Goal: Information Seeking & Learning: Learn about a topic

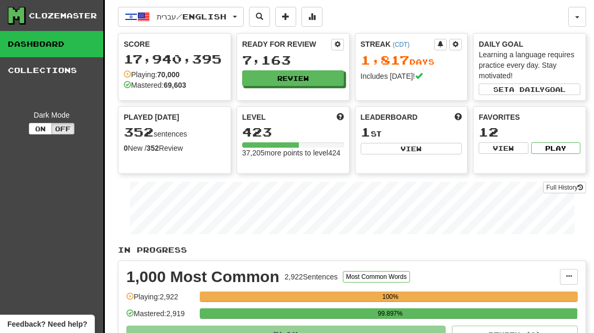
click at [325, 71] on button "Review" at bounding box center [293, 78] width 102 height 16
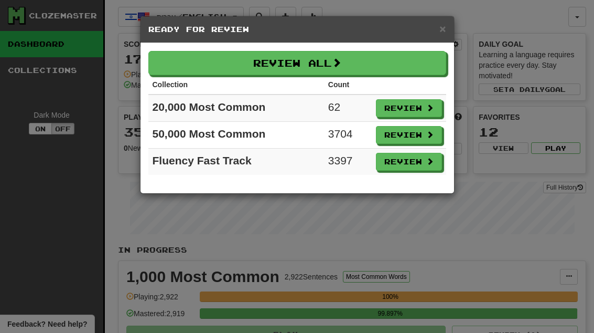
click at [414, 101] on button "Review" at bounding box center [409, 108] width 66 height 18
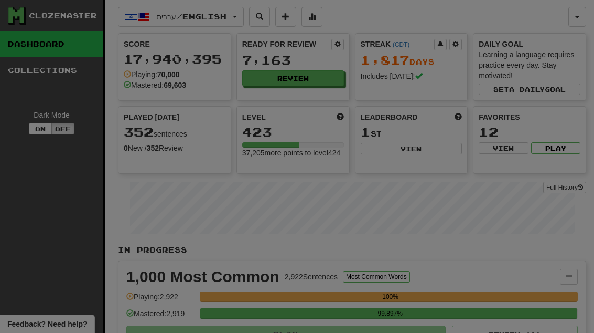
select select "**"
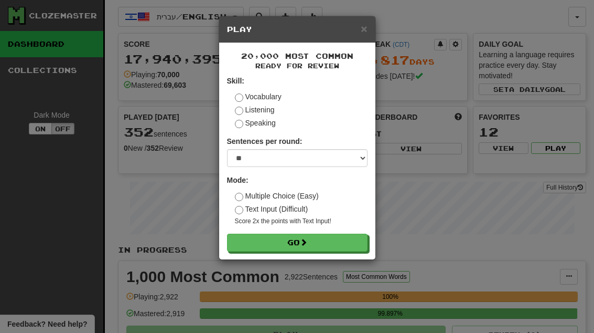
click at [363, 244] on button "Go" at bounding box center [297, 242] width 141 height 18
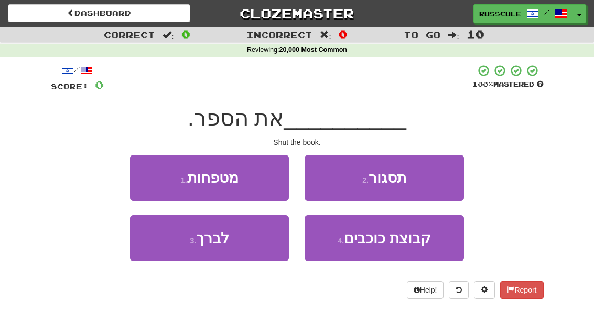
click at [432, 174] on button "2 . תסגור" at bounding box center [384, 178] width 159 height 46
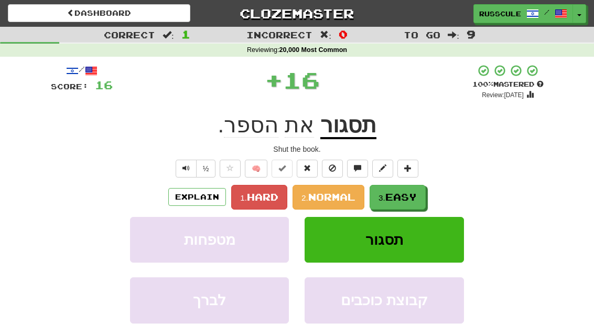
click at [409, 193] on span "Easy" at bounding box center [401, 197] width 31 height 12
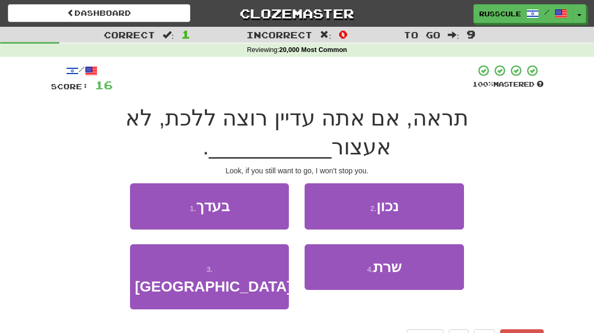
click at [143, 183] on button "1 . בעדך" at bounding box center [209, 206] width 159 height 46
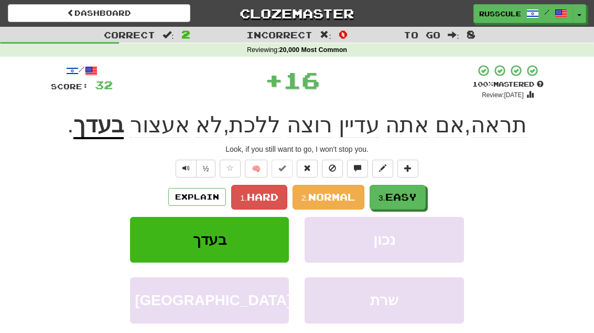
click at [426, 198] on button "3. Easy" at bounding box center [398, 197] width 56 height 25
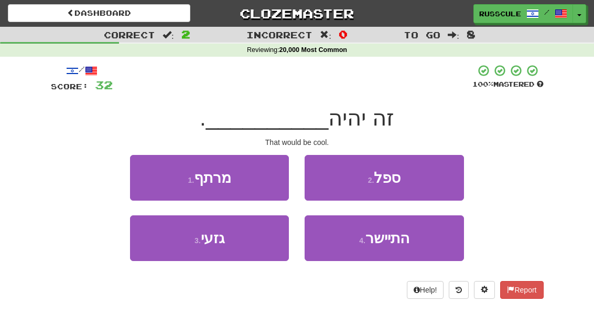
click at [159, 248] on button "3 . גזעי" at bounding box center [209, 238] width 159 height 46
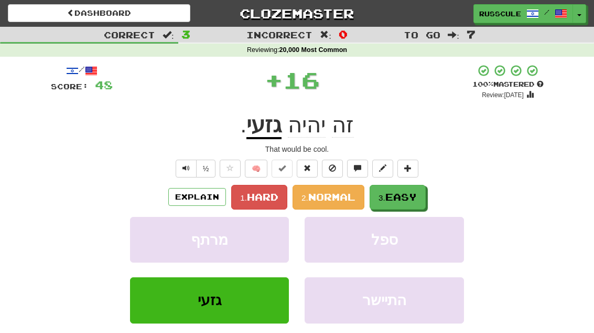
click at [400, 191] on span "Easy" at bounding box center [401, 197] width 31 height 12
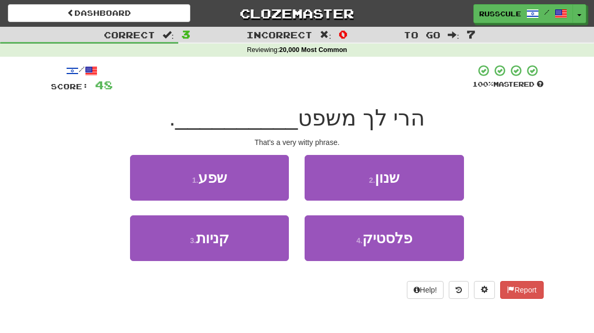
click at [438, 177] on button "2 . שנון" at bounding box center [384, 178] width 159 height 46
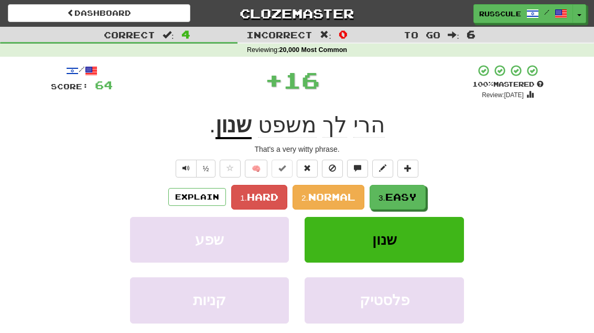
click at [420, 194] on button "3. Easy" at bounding box center [398, 197] width 56 height 25
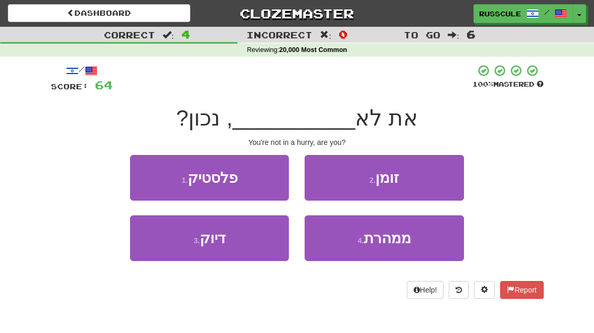
click at [413, 241] on button "4 . ממהרת" at bounding box center [384, 238] width 159 height 46
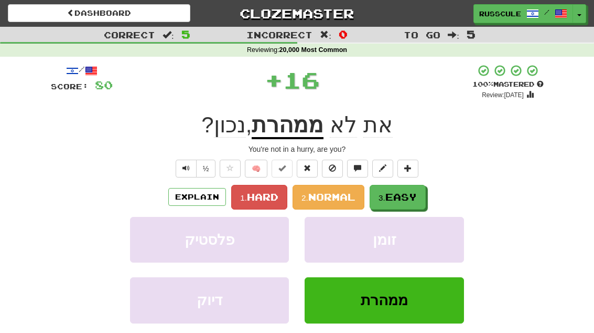
click at [417, 195] on span "Easy" at bounding box center [401, 197] width 31 height 12
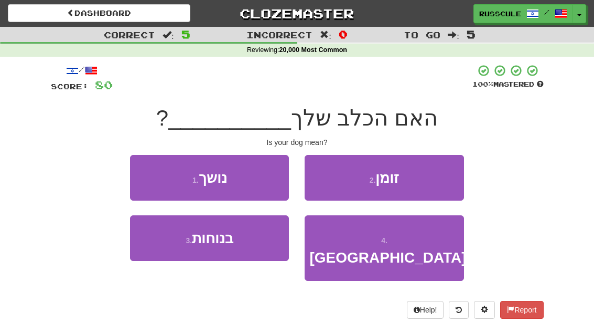
click at [151, 161] on button "1 . נושך" at bounding box center [209, 178] width 159 height 46
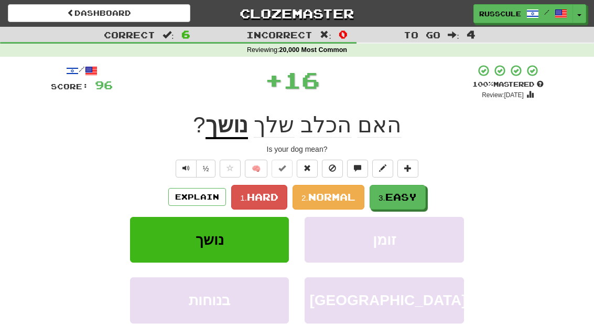
click at [425, 198] on button "3. Easy" at bounding box center [398, 197] width 56 height 25
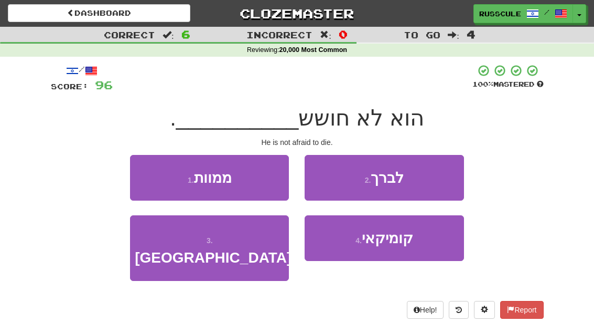
click at [154, 173] on button "1 . ממוות" at bounding box center [209, 178] width 159 height 46
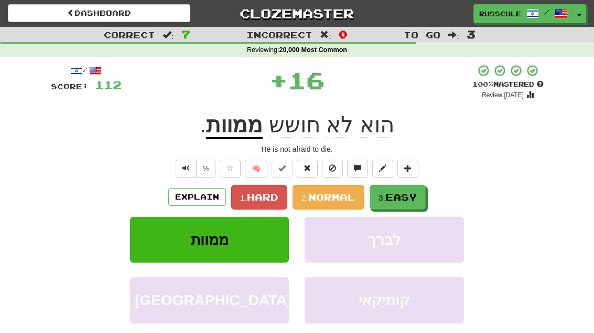
click at [424, 199] on button "3. Easy" at bounding box center [398, 197] width 56 height 25
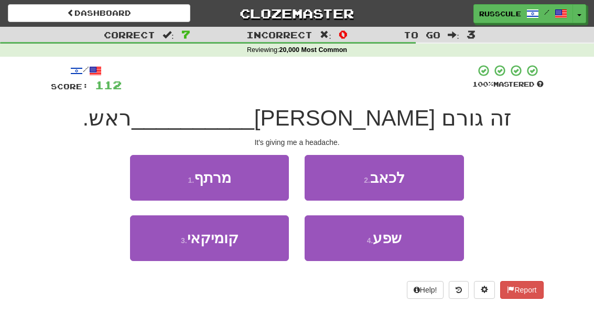
click at [444, 178] on button "2 . לכאב" at bounding box center [384, 178] width 159 height 46
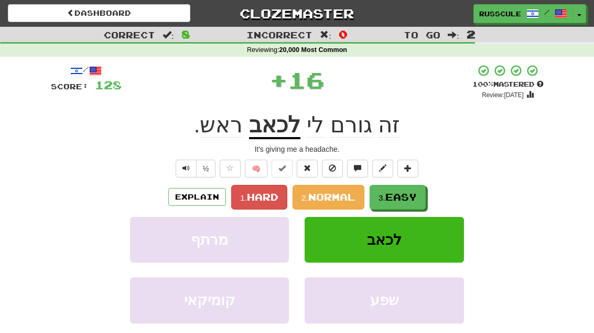
click at [423, 197] on button "3. Easy" at bounding box center [398, 197] width 56 height 25
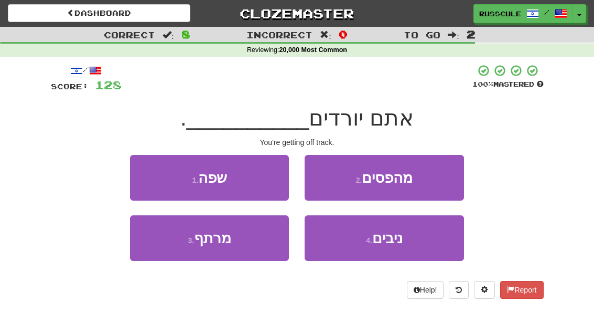
click at [440, 182] on button "2 . מהפסים" at bounding box center [384, 178] width 159 height 46
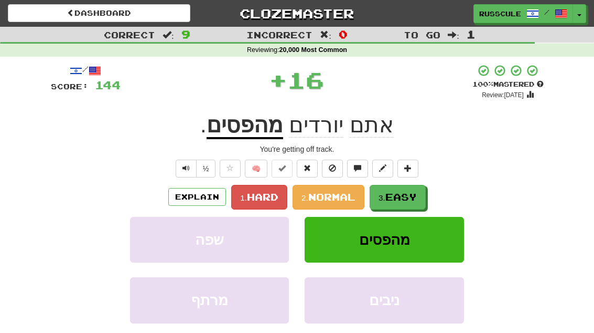
click at [417, 197] on span "Easy" at bounding box center [401, 197] width 31 height 12
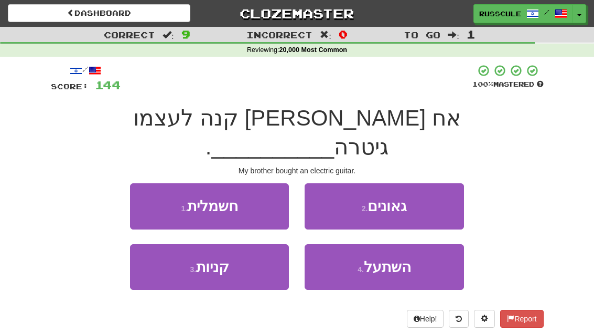
click at [145, 183] on button "1 . חשמלית" at bounding box center [209, 206] width 159 height 46
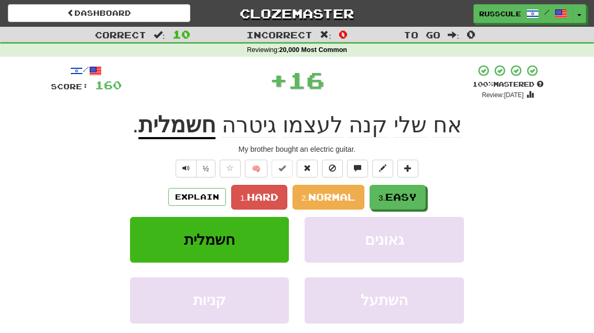
click at [421, 194] on button "3. Easy" at bounding box center [398, 197] width 56 height 25
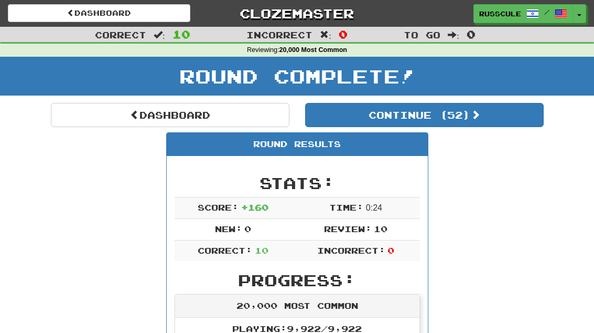
click at [515, 120] on button "Continue ( 52 )" at bounding box center [424, 115] width 239 height 24
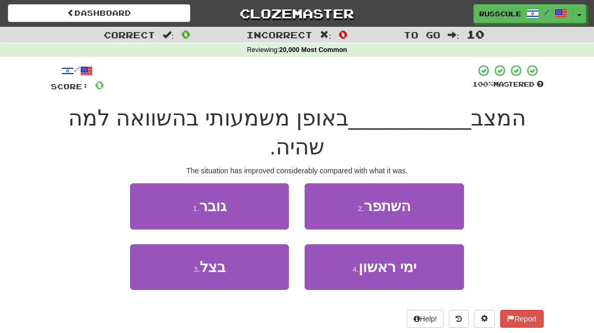
click at [444, 183] on button "2 . השתפר" at bounding box center [384, 206] width 159 height 46
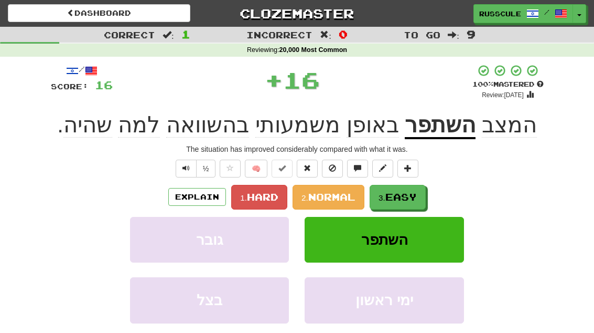
click at [423, 195] on button "3. Easy" at bounding box center [398, 197] width 56 height 25
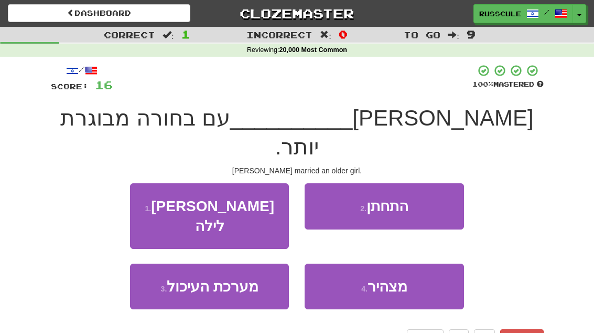
click at [440, 183] on button "2 . התחתן" at bounding box center [384, 206] width 159 height 46
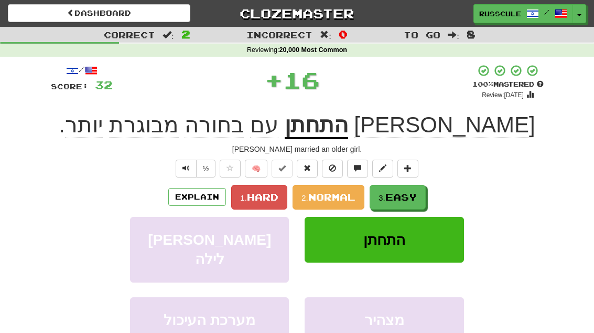
click at [417, 196] on span "Easy" at bounding box center [401, 197] width 31 height 12
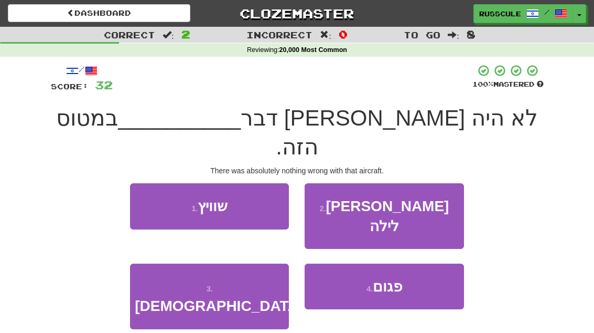
click at [417, 263] on button "4 . פגום" at bounding box center [384, 286] width 159 height 46
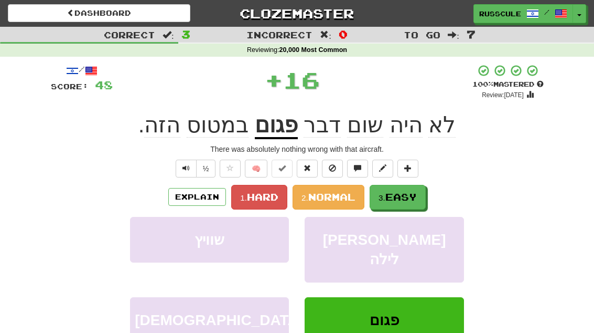
click at [422, 196] on button "3. Easy" at bounding box center [398, 197] width 56 height 25
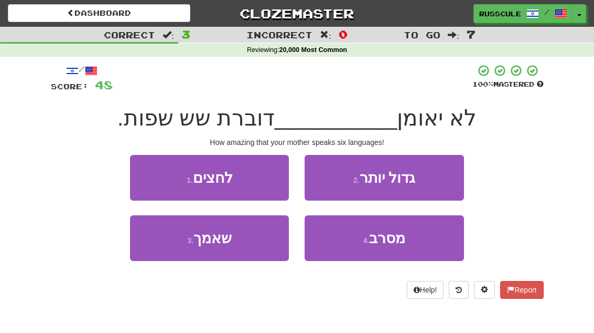
click at [154, 237] on button "3 . שאמך" at bounding box center [209, 238] width 159 height 46
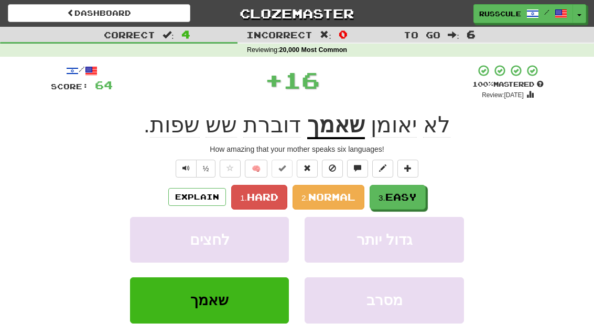
click at [417, 195] on span "Easy" at bounding box center [401, 197] width 31 height 12
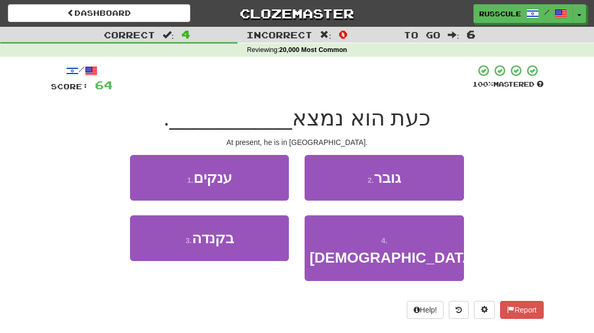
click at [154, 246] on button "3 . בקנדה" at bounding box center [209, 238] width 159 height 46
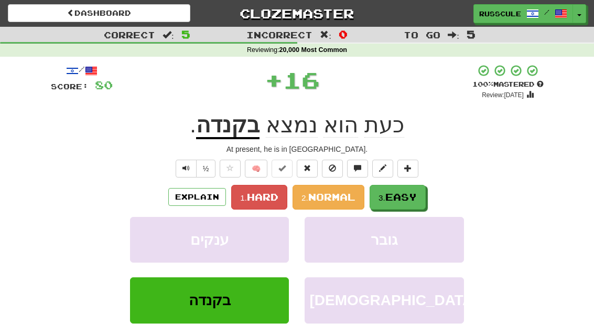
click at [423, 193] on button "3. Easy" at bounding box center [398, 197] width 56 height 25
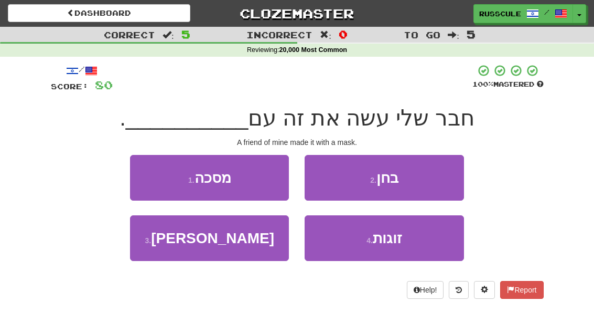
click at [153, 170] on button "1 . מסכה" at bounding box center [209, 178] width 159 height 46
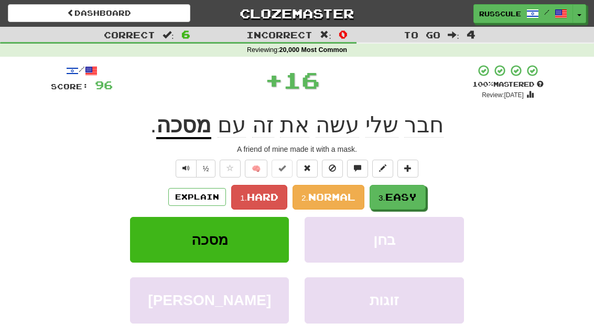
click at [426, 191] on button "3. Easy" at bounding box center [398, 197] width 56 height 25
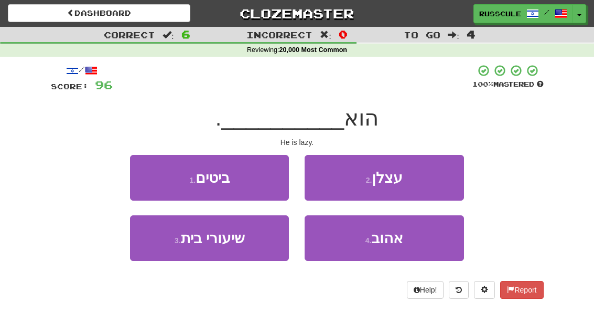
click at [442, 182] on button "2 . עצלן" at bounding box center [384, 178] width 159 height 46
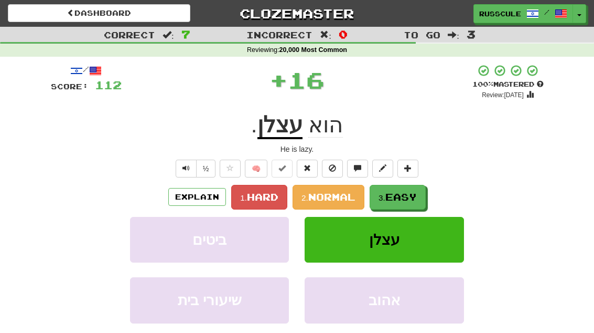
click at [417, 196] on span "Easy" at bounding box center [401, 197] width 31 height 12
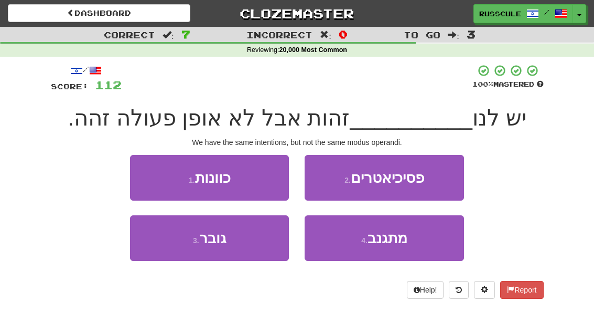
click at [149, 174] on button "1 . כוונות" at bounding box center [209, 178] width 159 height 46
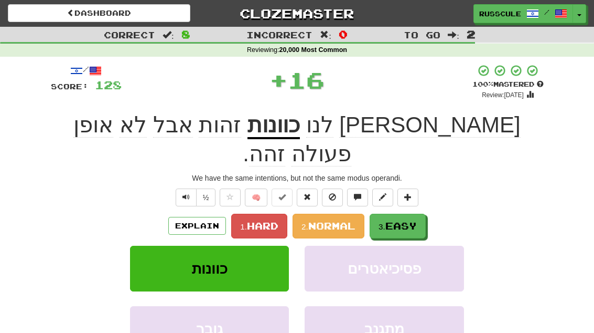
click at [421, 214] on button "3. Easy" at bounding box center [398, 226] width 56 height 25
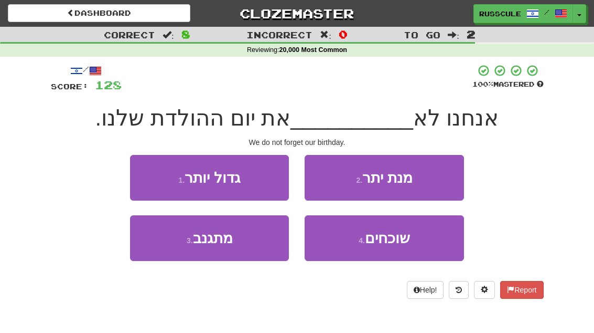
click at [417, 243] on button "4 . שוכחים" at bounding box center [384, 238] width 159 height 46
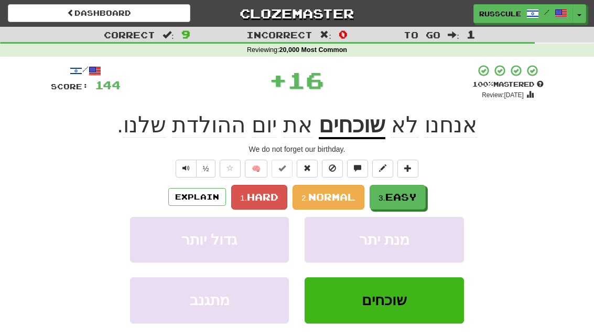
click at [426, 192] on button "3. Easy" at bounding box center [398, 197] width 56 height 25
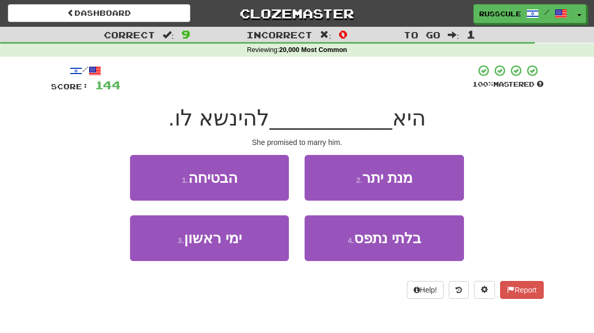
click at [147, 176] on button "1 . הבטיחה" at bounding box center [209, 178] width 159 height 46
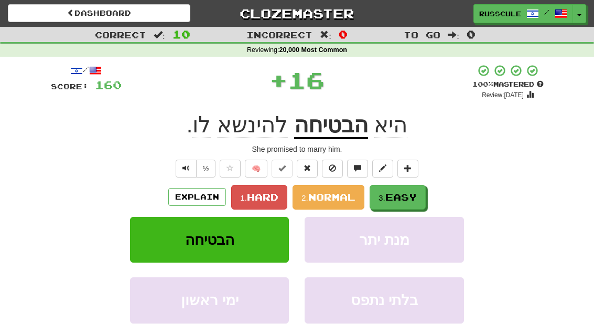
click at [424, 198] on button "3. Easy" at bounding box center [398, 197] width 56 height 25
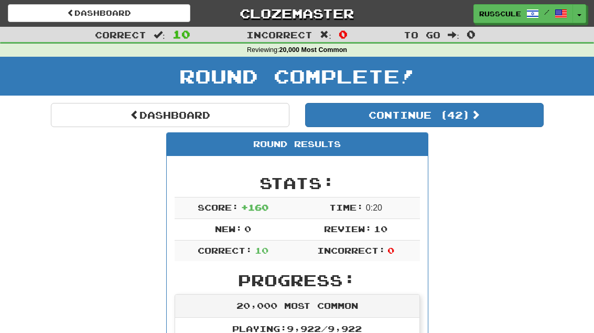
click at [519, 118] on button "Continue ( 42 )" at bounding box center [424, 115] width 239 height 24
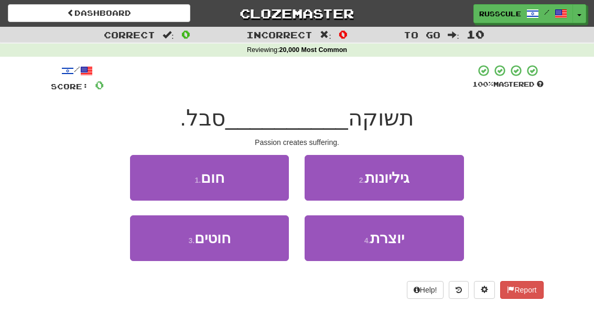
click at [418, 239] on button "4 . יוצרת" at bounding box center [384, 238] width 159 height 46
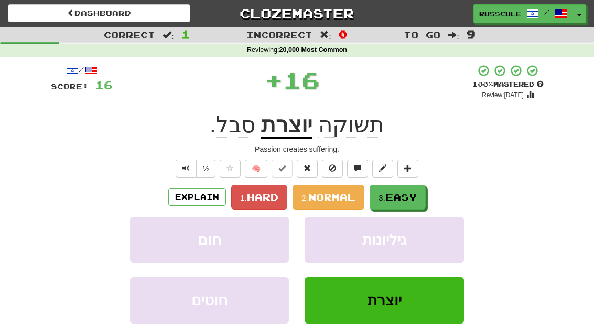
click at [423, 193] on button "3. Easy" at bounding box center [398, 197] width 56 height 25
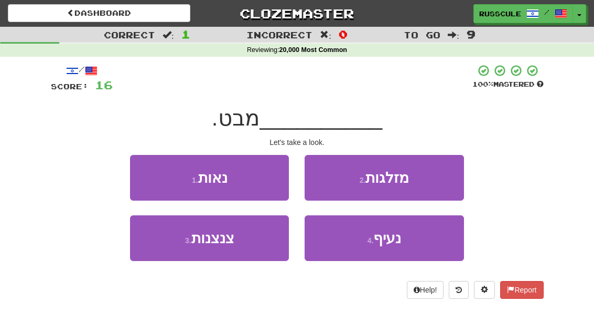
click at [409, 237] on button "4 . נעיף" at bounding box center [384, 238] width 159 height 46
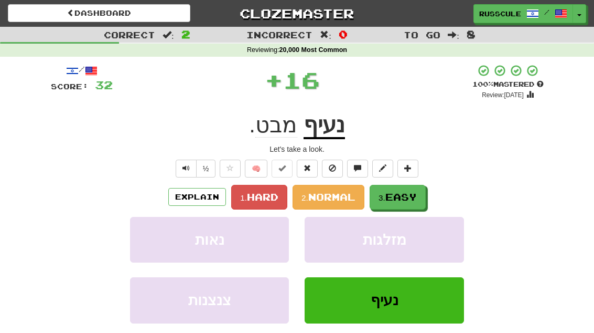
click at [436, 193] on div "Explain 1. Hard 2. Normal 3. Easy" at bounding box center [297, 197] width 493 height 25
click at [424, 196] on button "3. Easy" at bounding box center [398, 197] width 56 height 25
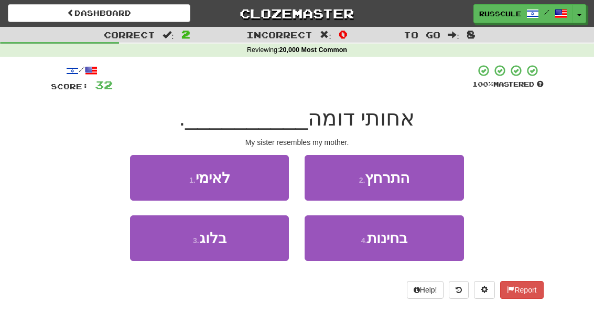
click at [149, 171] on button "1 . לאימי" at bounding box center [209, 178] width 159 height 46
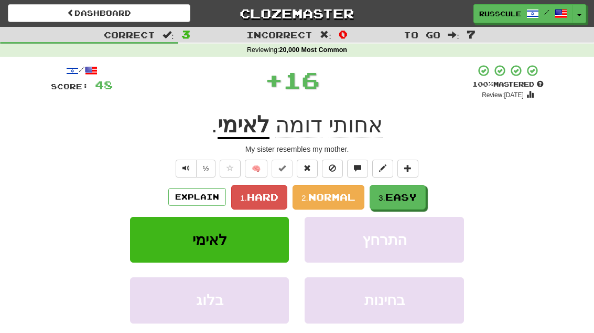
click at [426, 196] on button "3. Easy" at bounding box center [398, 197] width 56 height 25
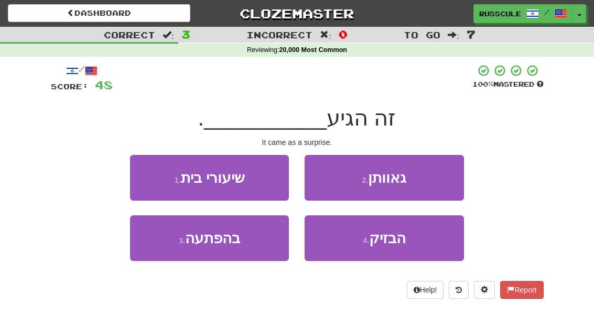
click at [157, 243] on button "3 . בהפתעה" at bounding box center [209, 238] width 159 height 46
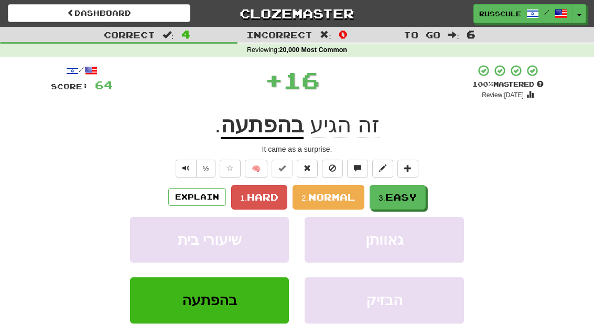
click at [417, 194] on span "Easy" at bounding box center [401, 197] width 31 height 12
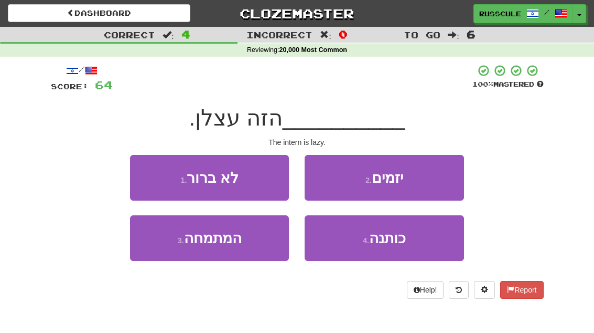
click at [163, 247] on button "3 . המתמחה" at bounding box center [209, 238] width 159 height 46
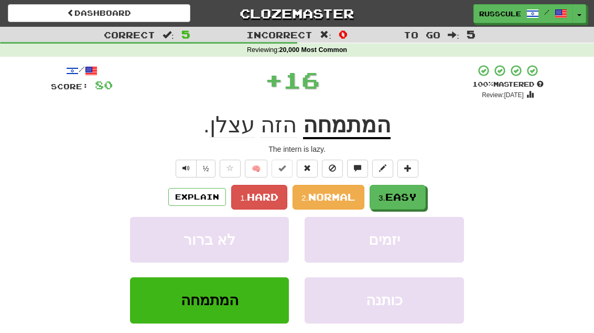
click at [421, 197] on button "3. Easy" at bounding box center [398, 197] width 56 height 25
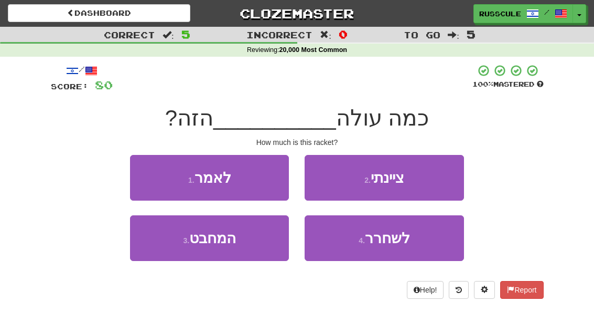
click at [162, 244] on button "3 . המחבט" at bounding box center [209, 238] width 159 height 46
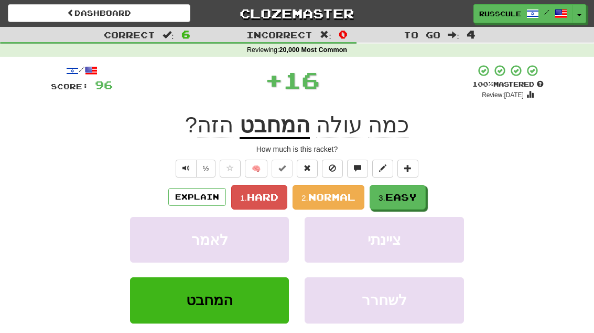
click at [417, 198] on span "Easy" at bounding box center [401, 197] width 31 height 12
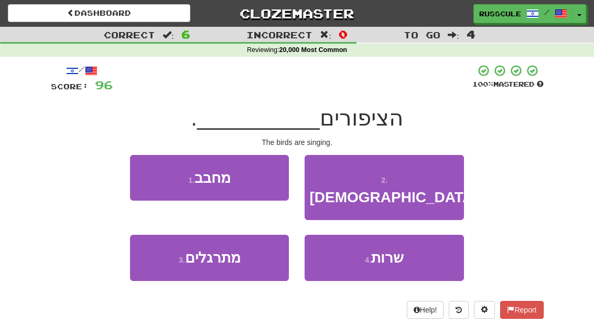
click at [414, 235] on button "4 . שרות" at bounding box center [384, 257] width 159 height 46
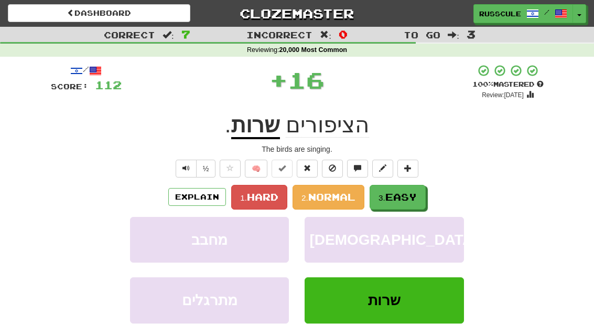
click at [426, 190] on button "3. Easy" at bounding box center [398, 197] width 56 height 25
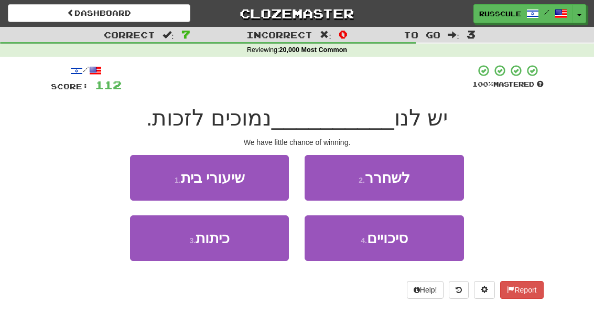
click at [413, 242] on button "4 . סיכויים" at bounding box center [384, 238] width 159 height 46
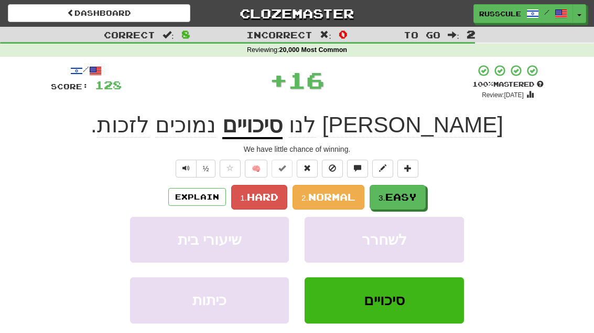
click at [441, 188] on div "Explain 1. Hard 2. Normal 3. Easy" at bounding box center [297, 197] width 493 height 25
click at [425, 195] on button "3. Easy" at bounding box center [398, 197] width 56 height 25
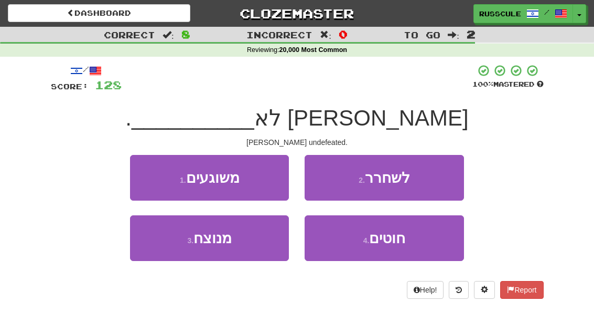
click at [164, 241] on button "3 . מנוצח" at bounding box center [209, 238] width 159 height 46
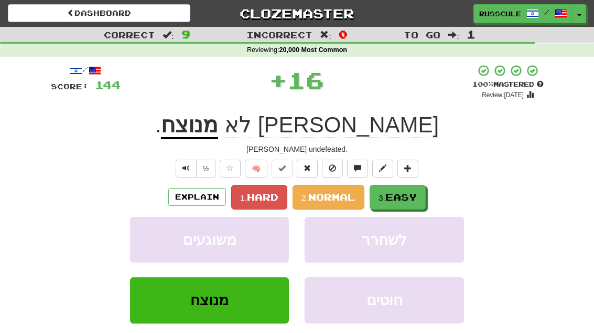
click at [421, 190] on button "3. Easy" at bounding box center [398, 197] width 56 height 25
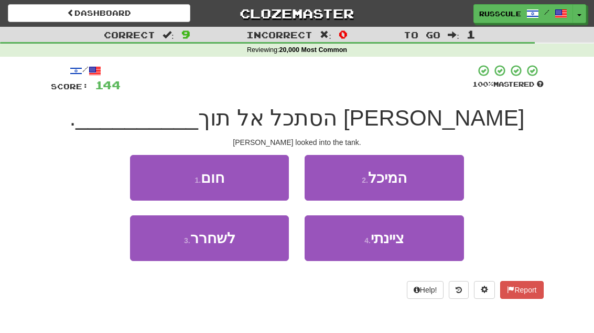
click at [446, 180] on button "2 . המיכל" at bounding box center [384, 178] width 159 height 46
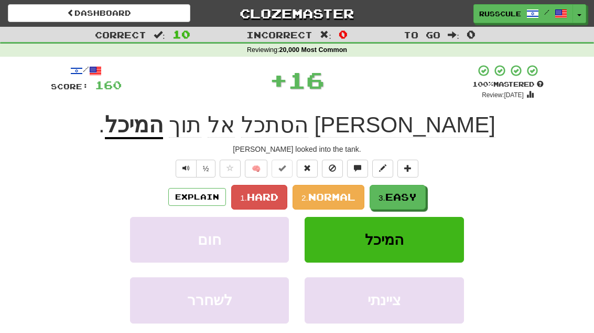
click at [425, 195] on button "3. Easy" at bounding box center [398, 197] width 56 height 25
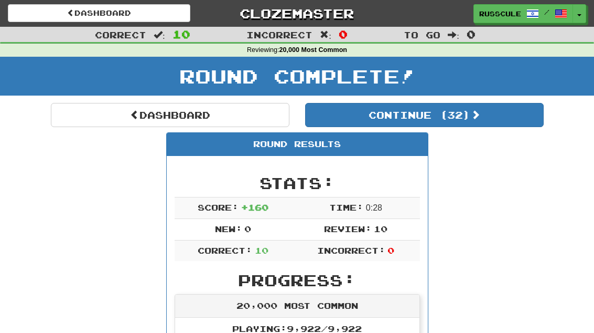
click at [520, 125] on button "Continue ( 32 )" at bounding box center [424, 115] width 239 height 24
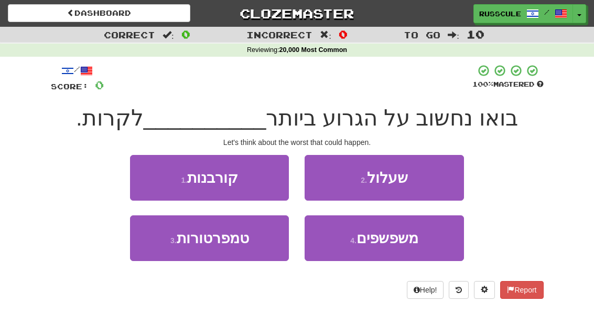
click at [451, 180] on button "2 . שעלול" at bounding box center [384, 178] width 159 height 46
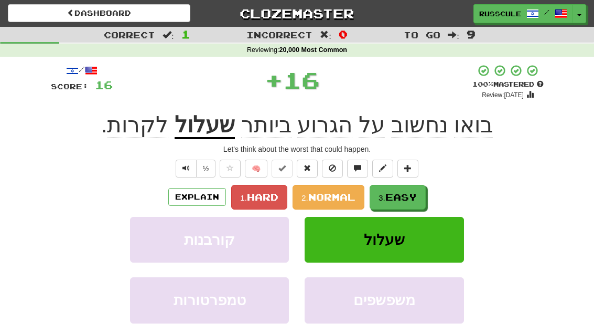
click at [426, 196] on button "3. Easy" at bounding box center [398, 197] width 56 height 25
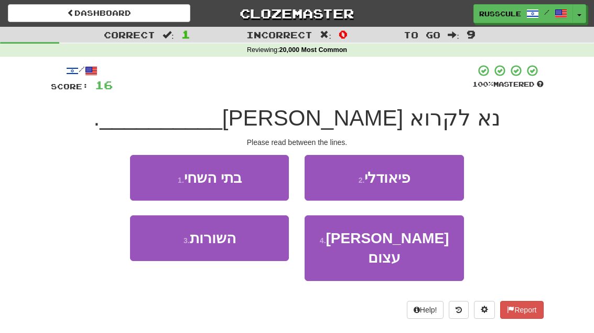
click at [161, 244] on button "3 . השורות" at bounding box center [209, 238] width 159 height 46
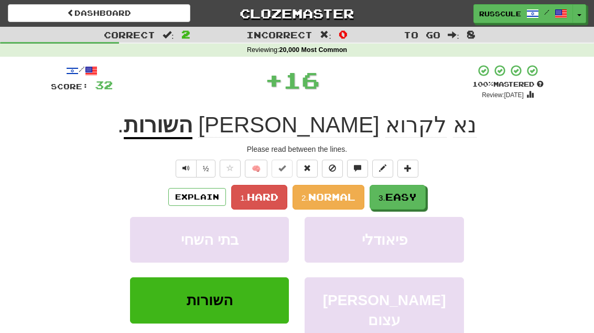
click at [420, 202] on button "3. Easy" at bounding box center [398, 197] width 56 height 25
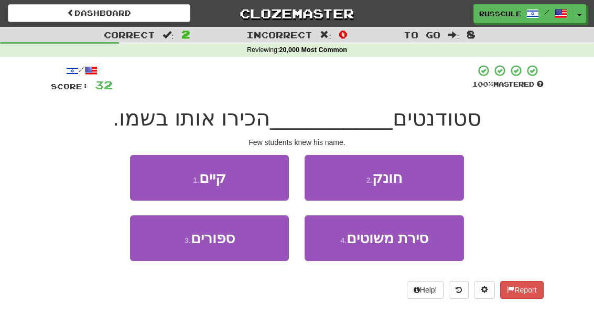
click at [159, 251] on button "3 . ספורים" at bounding box center [209, 238] width 159 height 46
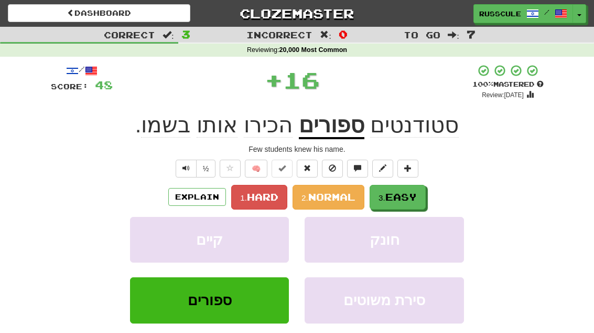
click at [426, 195] on button "3. Easy" at bounding box center [398, 197] width 56 height 25
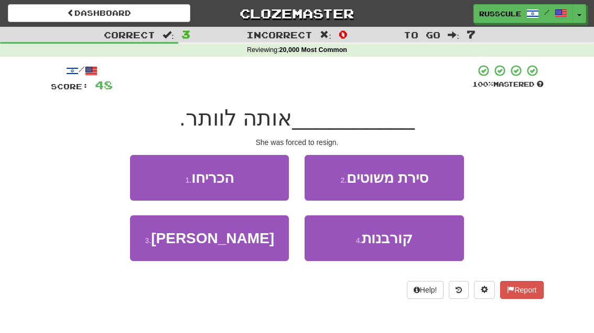
click at [147, 174] on button "1 . הכריחו" at bounding box center [209, 178] width 159 height 46
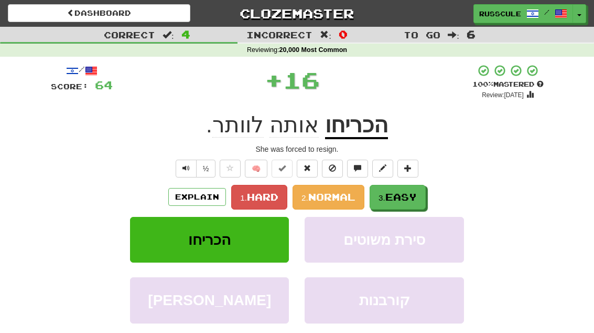
click at [426, 193] on button "3. Easy" at bounding box center [398, 197] width 56 height 25
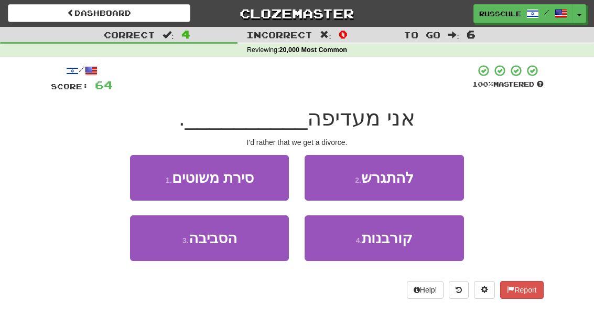
click at [447, 177] on button "2 . להתגרש" at bounding box center [384, 178] width 159 height 46
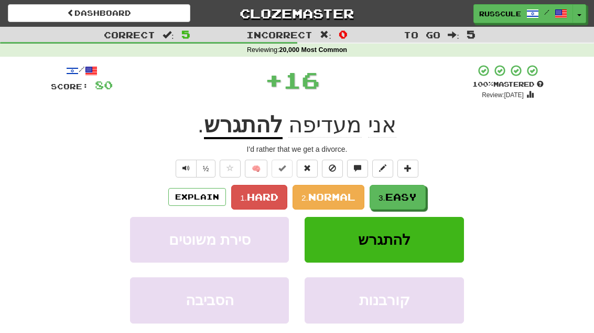
click at [422, 197] on button "3. Easy" at bounding box center [398, 197] width 56 height 25
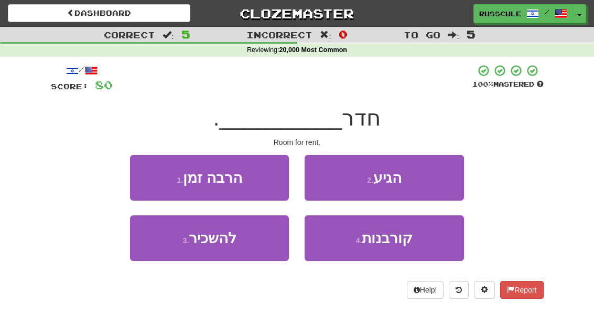
click at [163, 241] on button "3 . להשכיר" at bounding box center [209, 238] width 159 height 46
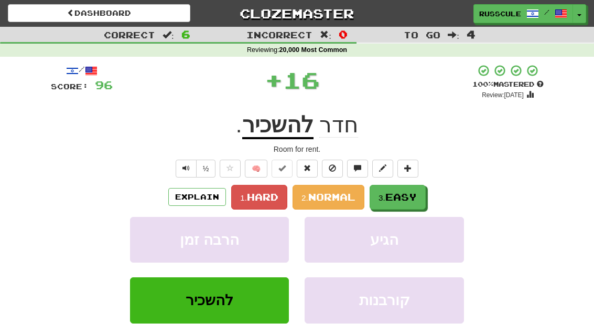
click at [424, 194] on button "3. Easy" at bounding box center [398, 197] width 56 height 25
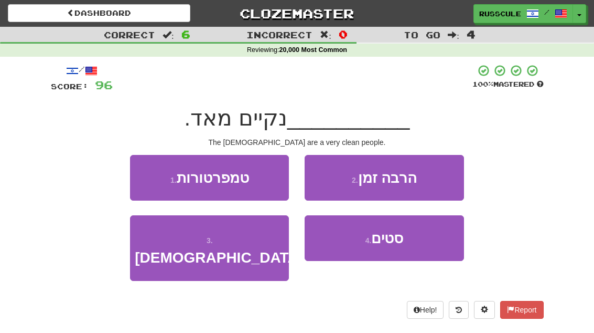
click at [159, 248] on button "3 . היפנים" at bounding box center [209, 248] width 159 height 66
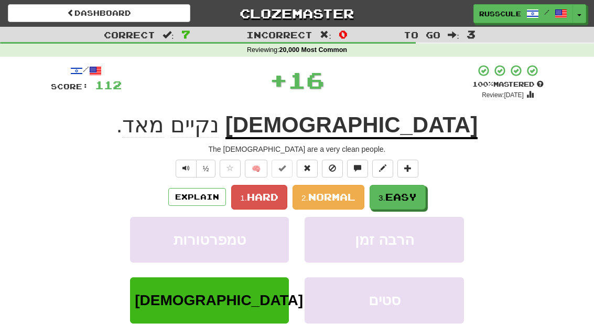
click at [425, 196] on button "3. Easy" at bounding box center [398, 197] width 56 height 25
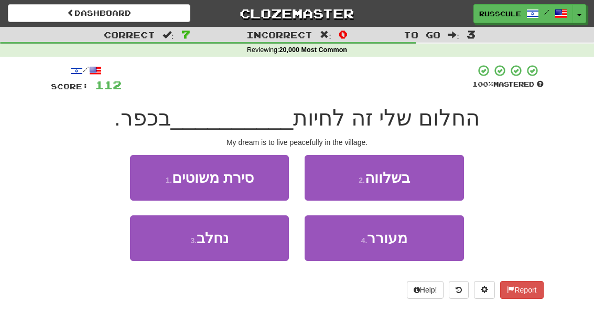
click at [442, 178] on button "2 . בשלווה" at bounding box center [384, 178] width 159 height 46
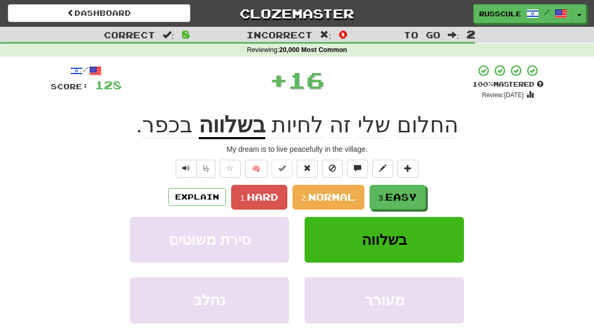
click at [423, 194] on button "3. Easy" at bounding box center [398, 197] width 56 height 25
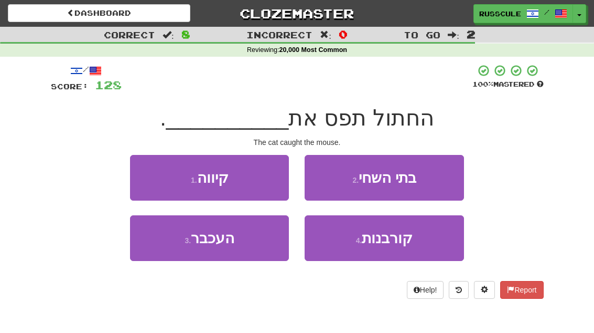
click at [161, 251] on button "3 . העכבר" at bounding box center [209, 238] width 159 height 46
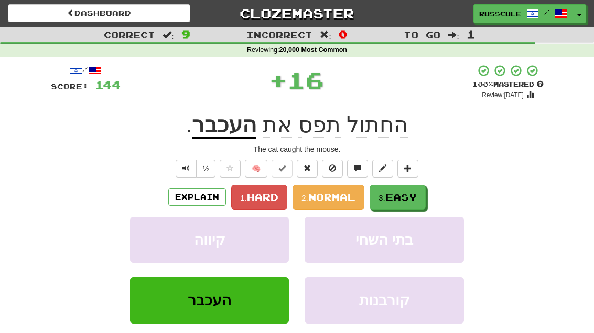
click at [417, 193] on span "Easy" at bounding box center [401, 197] width 31 height 12
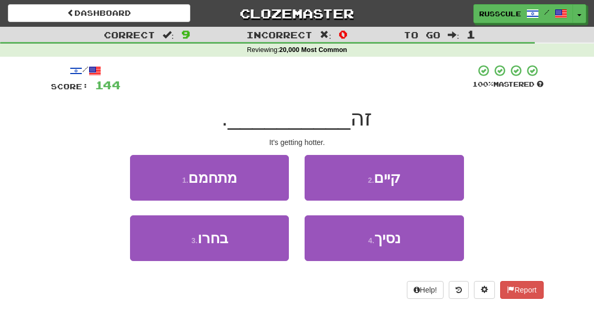
click at [152, 169] on button "1 . מתחמם" at bounding box center [209, 178] width 159 height 46
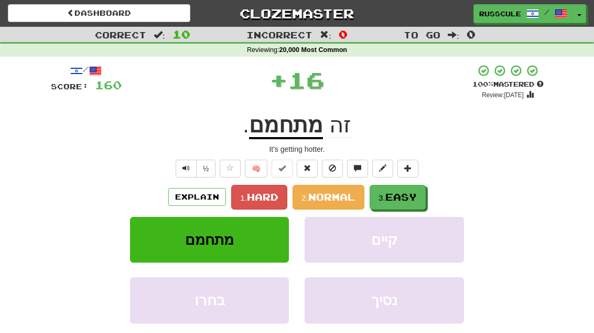
click at [421, 191] on button "3. Easy" at bounding box center [398, 197] width 56 height 25
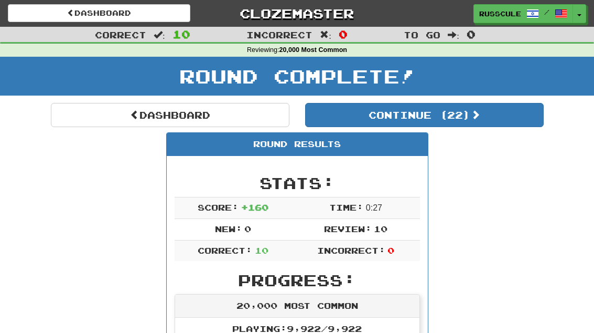
click at [504, 124] on button "Continue ( 22 )" at bounding box center [424, 115] width 239 height 24
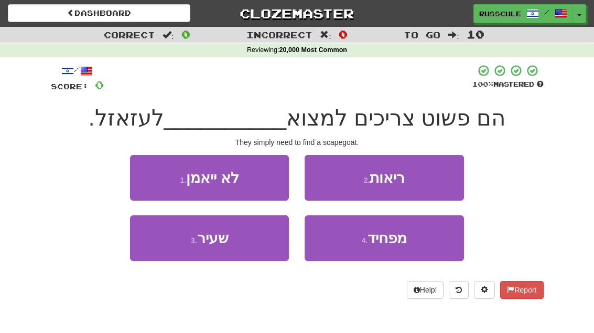
click at [158, 247] on button "3 . שעיר" at bounding box center [209, 238] width 159 height 46
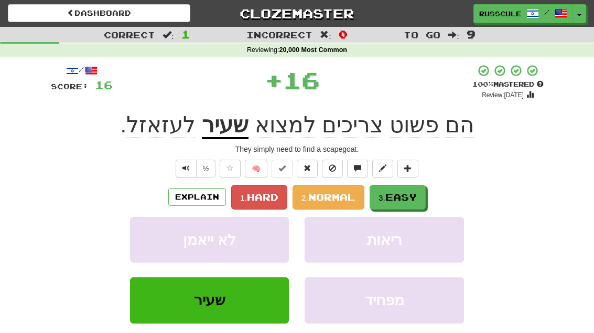
click at [420, 186] on button "3. Easy" at bounding box center [398, 197] width 56 height 25
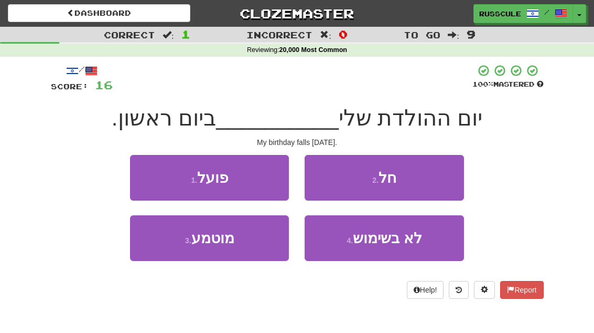
click at [443, 175] on button "2 . חל" at bounding box center [384, 178] width 159 height 46
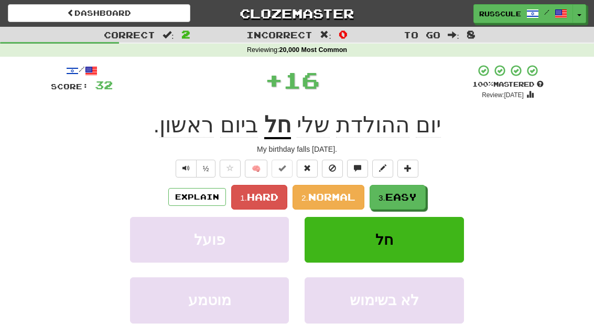
click at [417, 194] on span "Easy" at bounding box center [401, 197] width 31 height 12
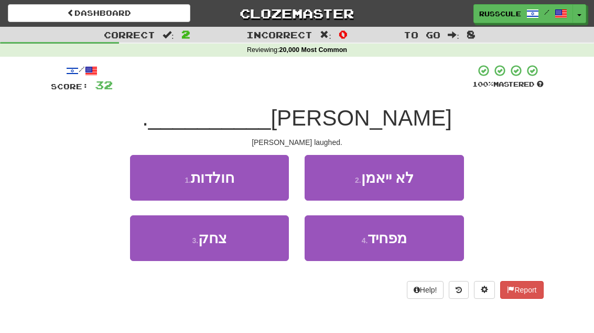
click at [166, 246] on button "3 . צחק" at bounding box center [209, 238] width 159 height 46
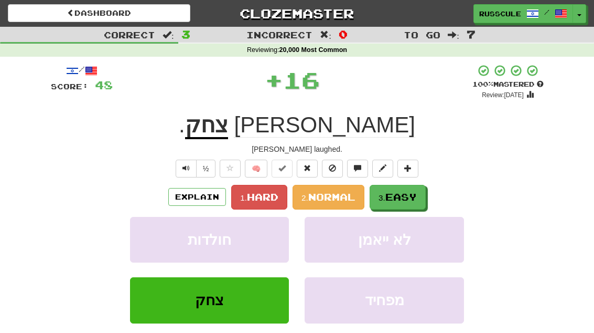
click at [414, 199] on span "Easy" at bounding box center [401, 197] width 31 height 12
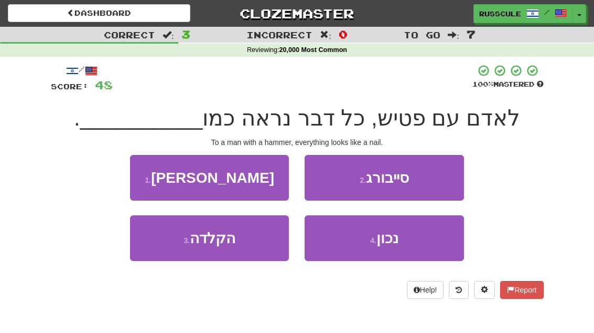
click at [155, 173] on button "1 . מסמר" at bounding box center [209, 178] width 159 height 46
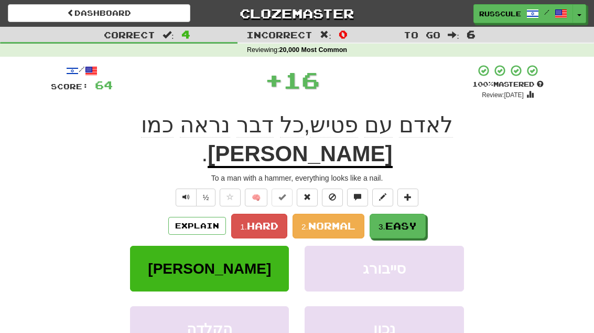
click at [417, 220] on span "Easy" at bounding box center [401, 226] width 31 height 12
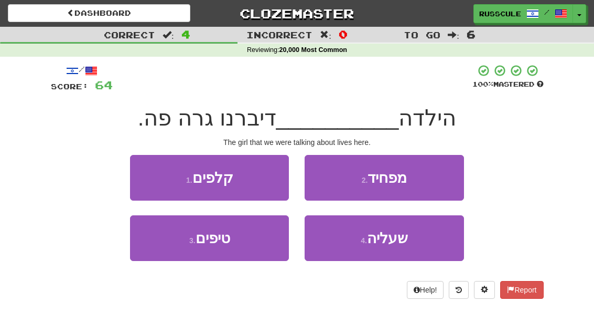
click at [410, 236] on button "4 . שעליה" at bounding box center [384, 238] width 159 height 46
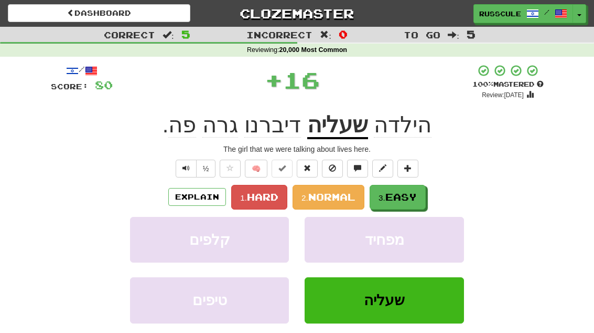
click at [435, 188] on div "Explain 1. Hard 2. Normal 3. Easy" at bounding box center [297, 197] width 493 height 25
click at [426, 192] on button "3. Easy" at bounding box center [398, 197] width 56 height 25
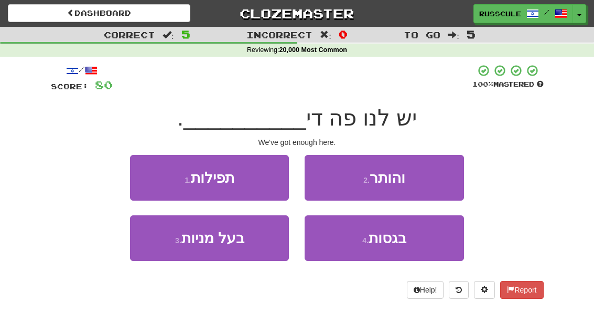
click at [441, 182] on button "2 . והותר" at bounding box center [384, 178] width 159 height 46
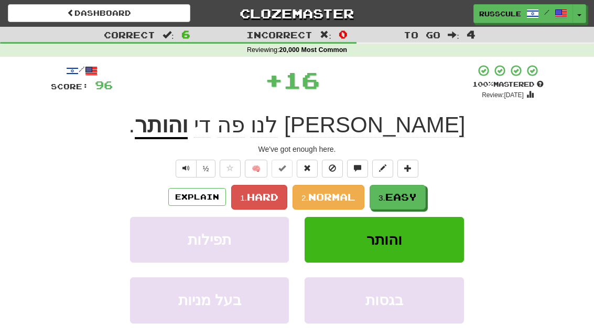
click at [417, 199] on span "Easy" at bounding box center [401, 197] width 31 height 12
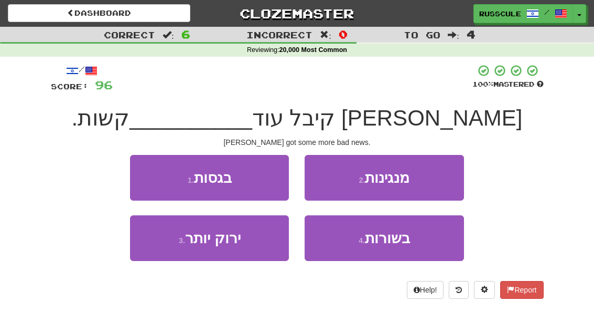
click at [430, 185] on button "2 . מנגינות" at bounding box center [384, 178] width 159 height 46
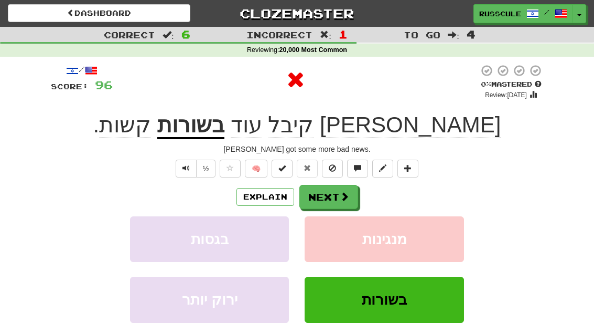
click at [353, 194] on button "Next" at bounding box center [329, 197] width 59 height 24
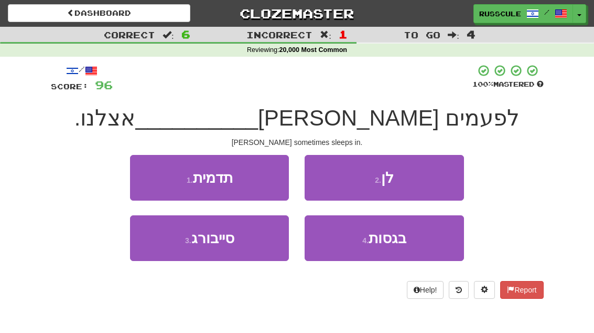
click at [432, 178] on button "2 . לן" at bounding box center [384, 178] width 159 height 46
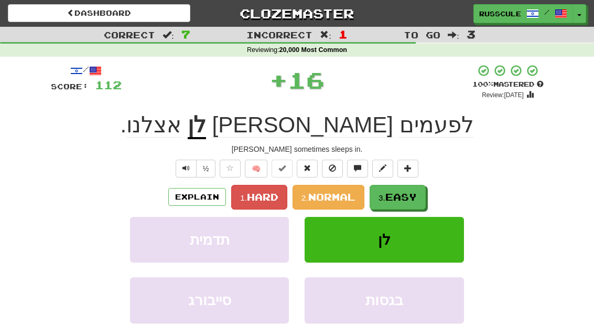
click at [407, 197] on span "Easy" at bounding box center [401, 197] width 31 height 12
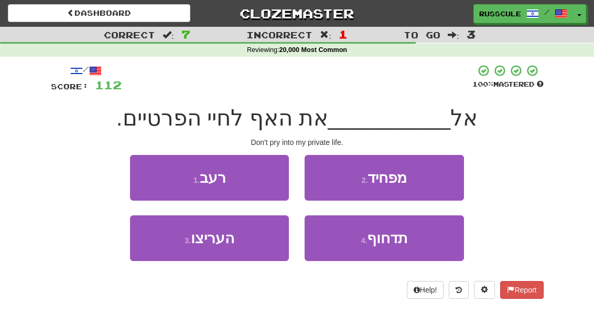
click at [403, 239] on span "תדחוף" at bounding box center [387, 238] width 40 height 16
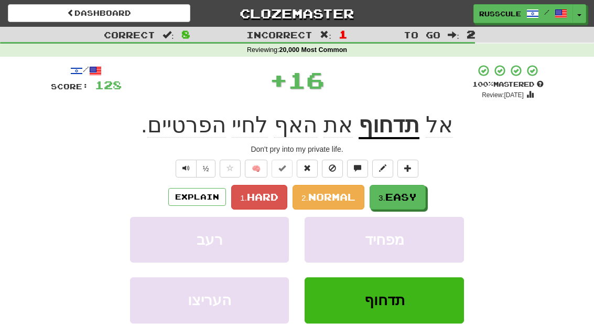
click at [417, 197] on span "Easy" at bounding box center [401, 197] width 31 height 12
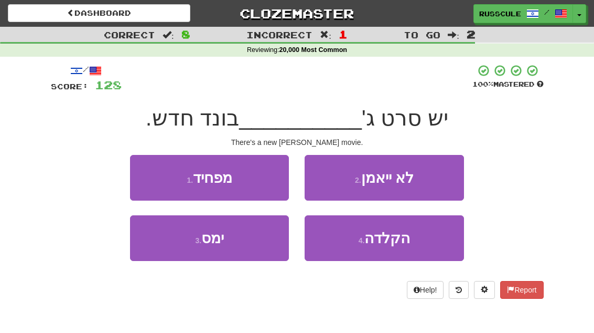
click at [163, 256] on button "3 . ימס" at bounding box center [209, 238] width 159 height 46
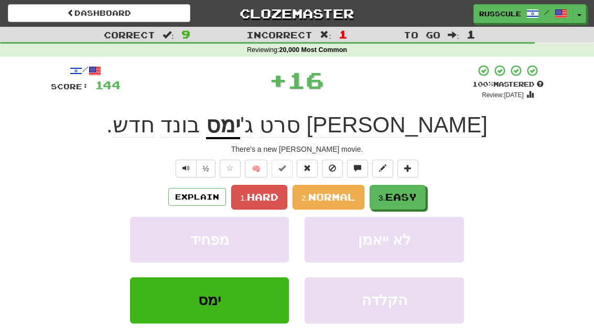
click at [417, 196] on span "Easy" at bounding box center [401, 197] width 31 height 12
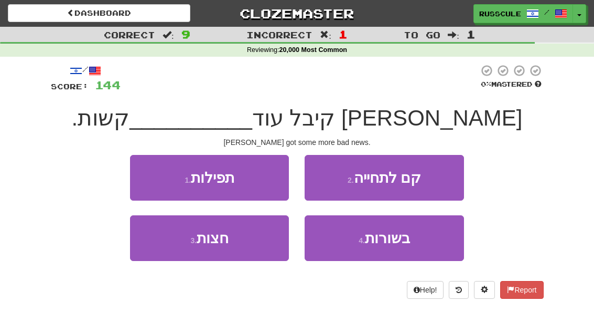
click at [410, 244] on span "בשורות" at bounding box center [387, 238] width 45 height 16
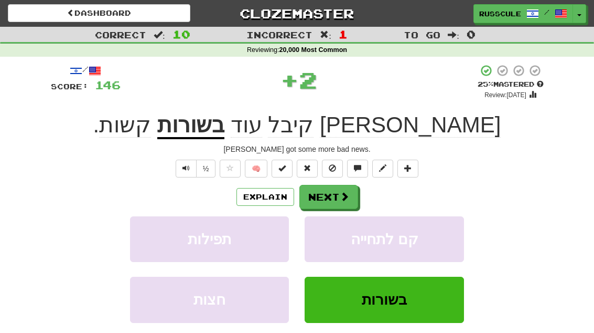
click at [347, 200] on span at bounding box center [344, 195] width 9 height 9
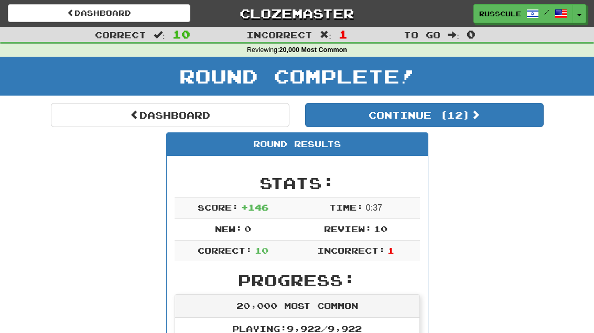
click at [513, 123] on button "Continue ( 12 )" at bounding box center [424, 115] width 239 height 24
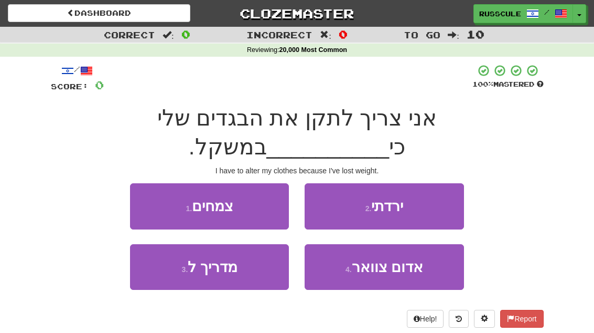
click at [443, 183] on button "2 . ירדתי" at bounding box center [384, 206] width 159 height 46
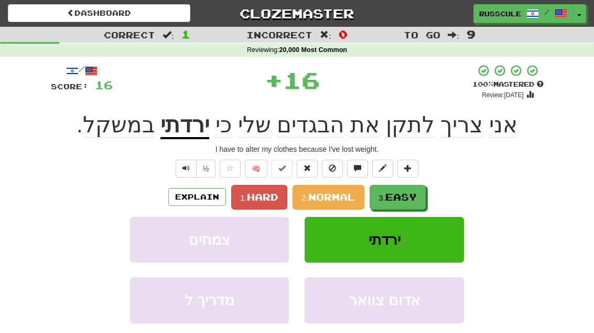
click at [413, 197] on span "Easy" at bounding box center [401, 197] width 31 height 12
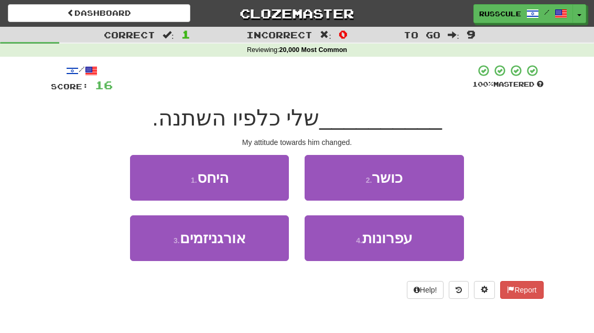
click at [144, 169] on button "1 . היחס" at bounding box center [209, 178] width 159 height 46
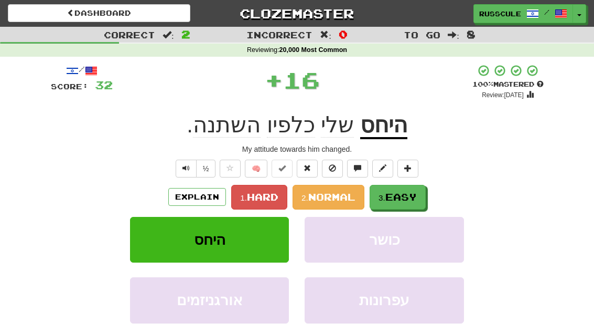
click at [417, 200] on span "Easy" at bounding box center [401, 197] width 31 height 12
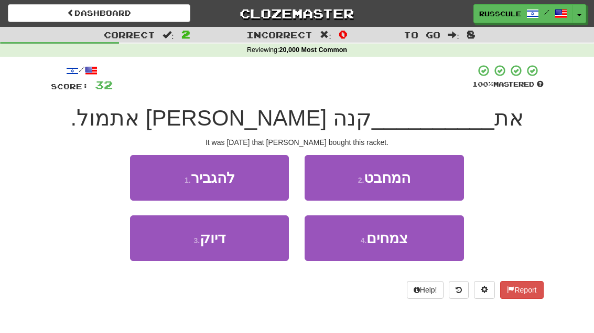
click at [439, 186] on button "2 . המחבט" at bounding box center [384, 178] width 159 height 46
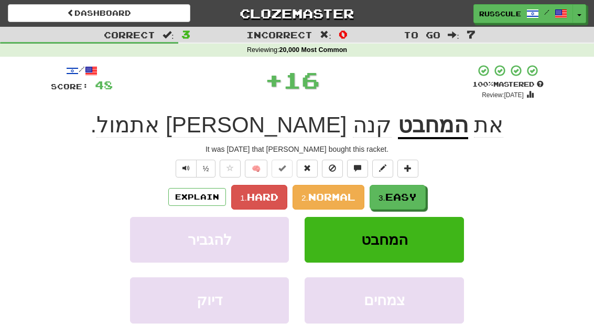
click at [415, 201] on span "Easy" at bounding box center [401, 197] width 31 height 12
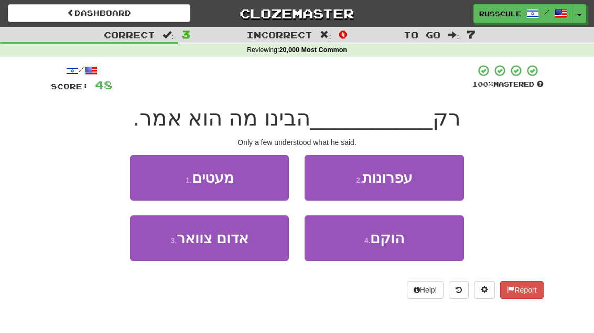
click at [142, 172] on button "1 . מעטים" at bounding box center [209, 178] width 159 height 46
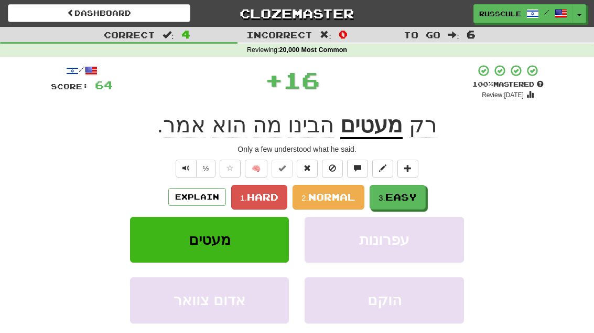
click at [417, 199] on span "Easy" at bounding box center [401, 197] width 31 height 12
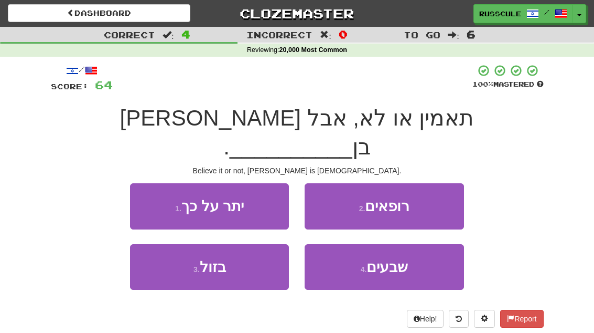
click at [407, 259] on span "שבעים" at bounding box center [387, 267] width 41 height 16
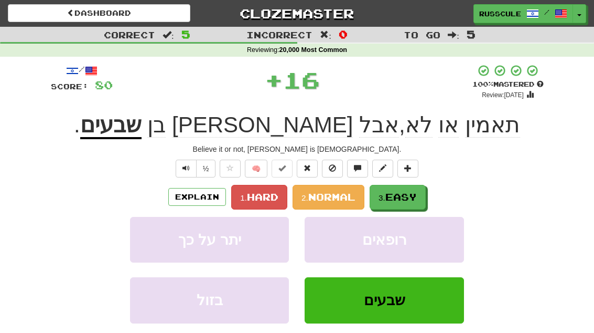
click at [420, 193] on button "3. Easy" at bounding box center [398, 197] width 56 height 25
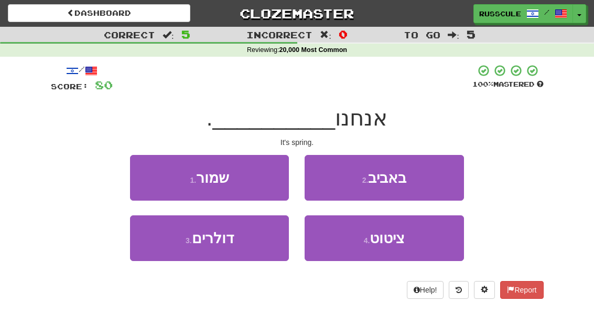
click at [448, 178] on button "2 . באביב" at bounding box center [384, 178] width 159 height 46
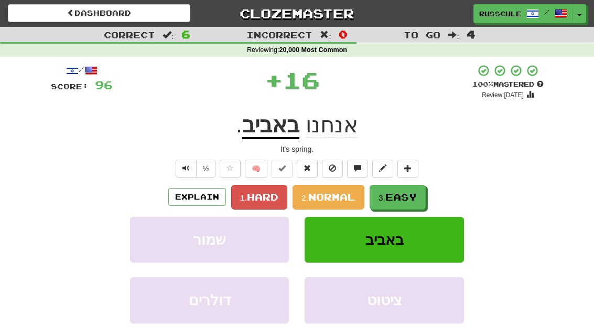
click at [420, 198] on button "3. Easy" at bounding box center [398, 197] width 56 height 25
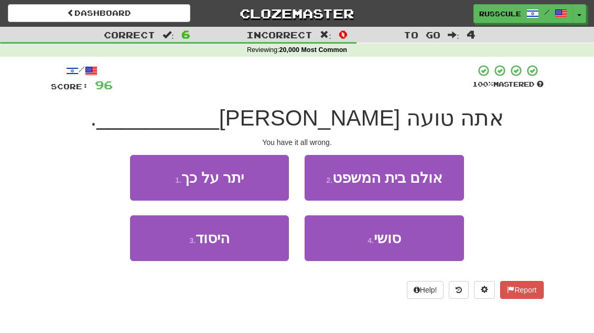
click at [164, 247] on button "3 . היסוד" at bounding box center [209, 238] width 159 height 46
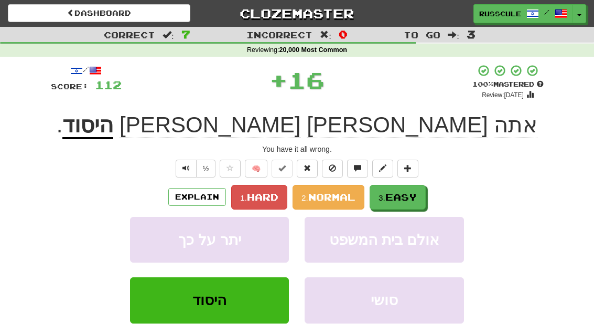
click at [417, 196] on span "Easy" at bounding box center [401, 197] width 31 height 12
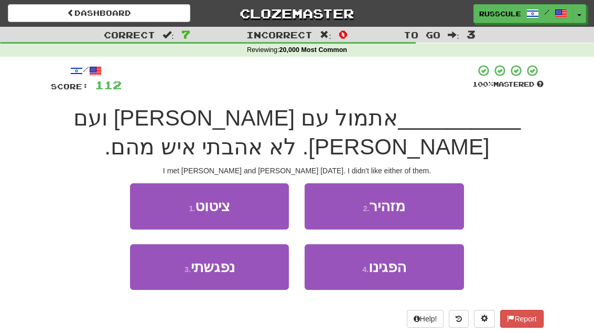
click at [402, 264] on span "הפגינו" at bounding box center [388, 267] width 38 height 16
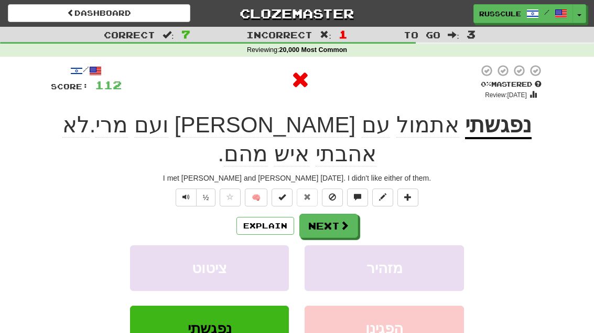
click at [346, 220] on span at bounding box center [344, 224] width 9 height 9
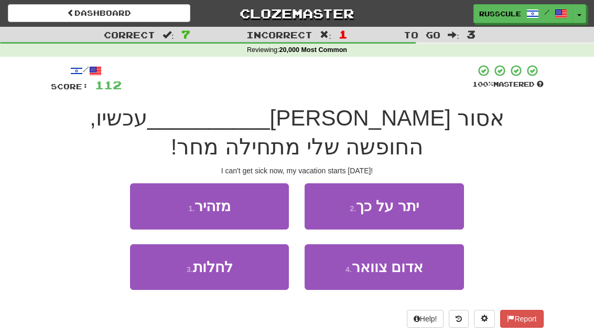
click at [159, 257] on button "3 . לחלות" at bounding box center [209, 267] width 159 height 46
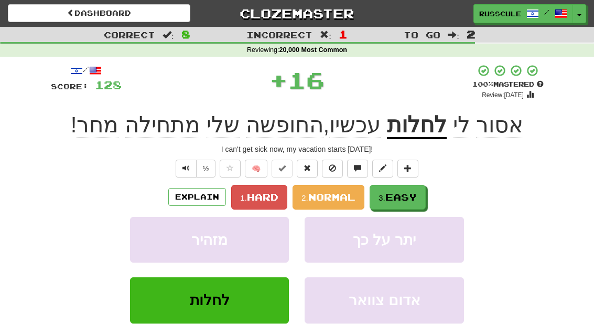
click at [411, 195] on span "Easy" at bounding box center [401, 197] width 31 height 12
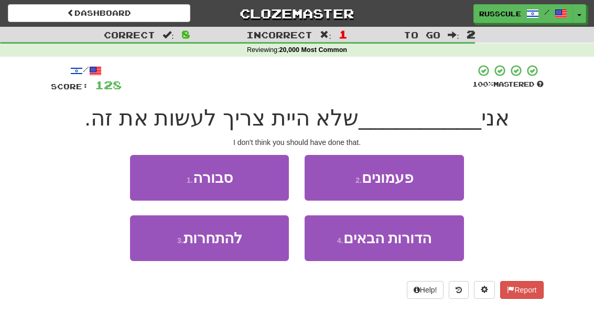
click at [142, 173] on button "1 . סבורה" at bounding box center [209, 178] width 159 height 46
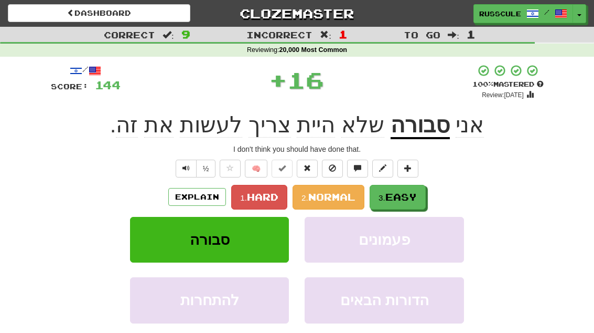
click at [417, 200] on span "Easy" at bounding box center [401, 197] width 31 height 12
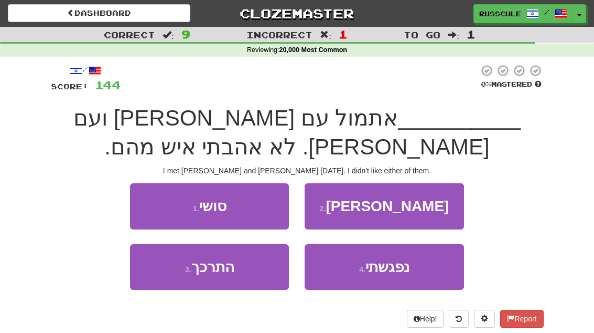
click at [406, 272] on span "נפגשתי" at bounding box center [388, 267] width 44 height 16
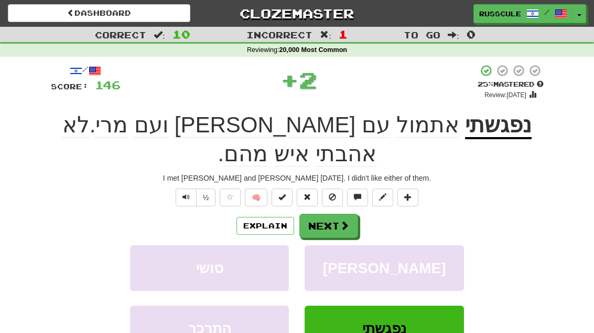
click at [344, 220] on span at bounding box center [344, 224] width 9 height 9
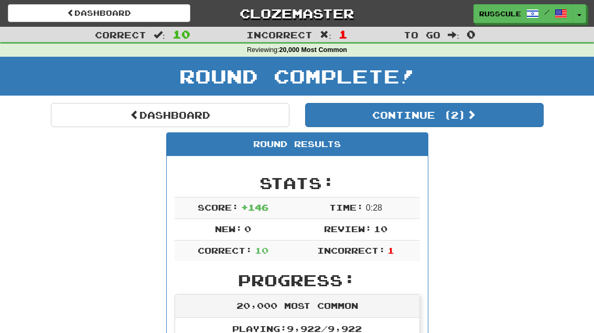
click at [503, 124] on button "Continue ( 2 )" at bounding box center [424, 115] width 239 height 24
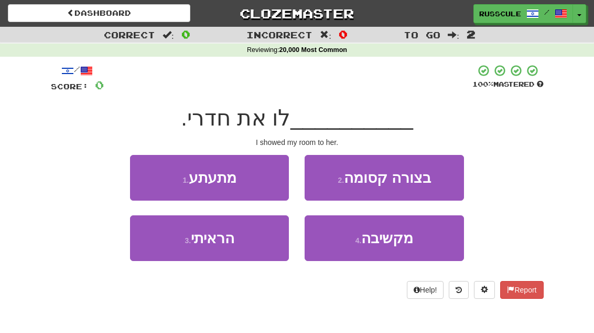
click at [165, 247] on button "3 . הראיתי" at bounding box center [209, 238] width 159 height 46
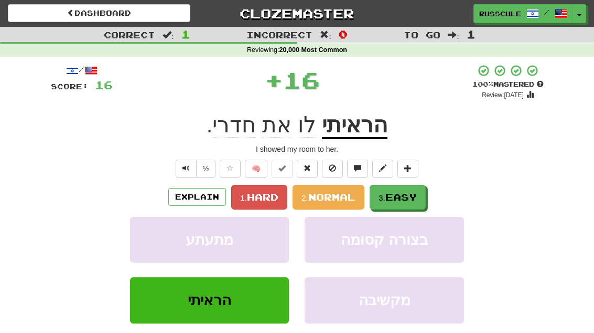
click at [415, 195] on span "Easy" at bounding box center [401, 197] width 31 height 12
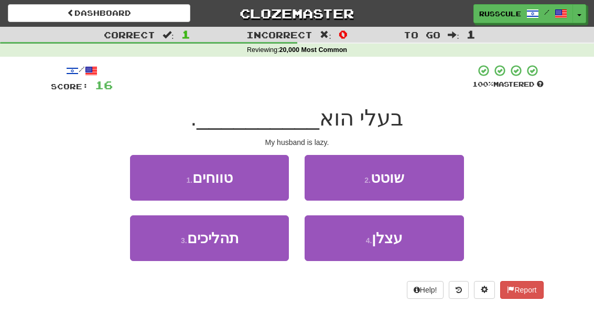
click at [413, 242] on button "4 . עצלן" at bounding box center [384, 238] width 159 height 46
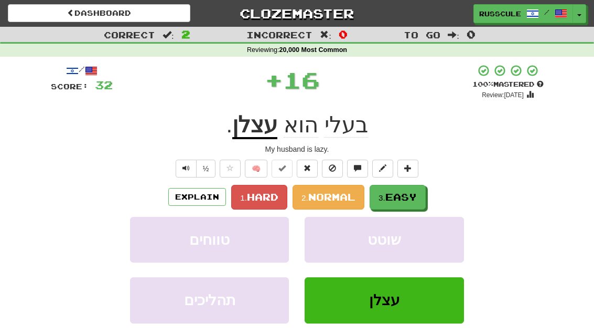
click at [405, 197] on span "Easy" at bounding box center [401, 197] width 31 height 12
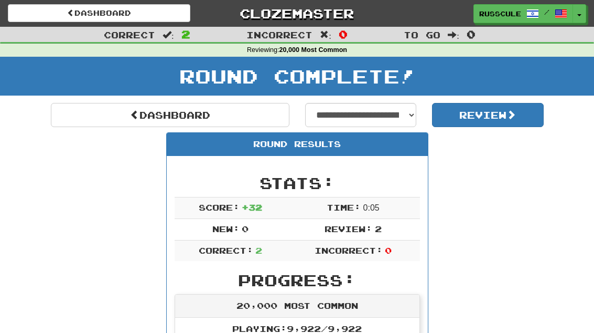
click at [79, 122] on link "Dashboard" at bounding box center [170, 115] width 239 height 24
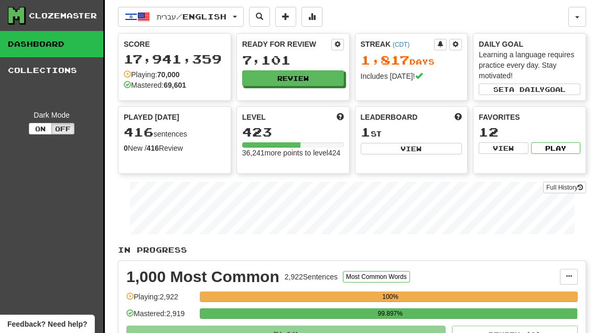
click at [435, 143] on button "View" at bounding box center [412, 149] width 102 height 12
select select "**********"
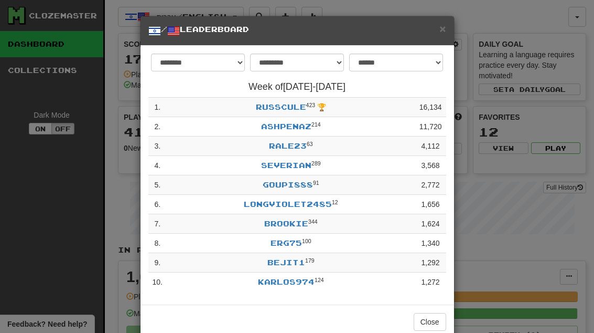
click at [432, 319] on button "Close" at bounding box center [430, 322] width 33 height 18
